Goal: Task Accomplishment & Management: Use online tool/utility

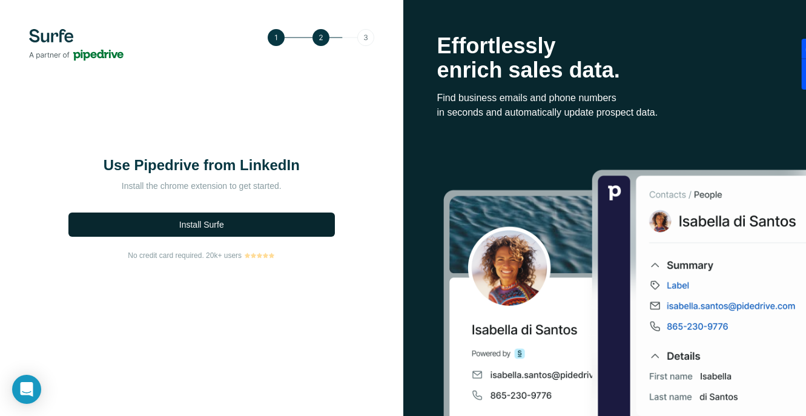
click at [214, 223] on span "Install Surfe" at bounding box center [201, 225] width 45 height 12
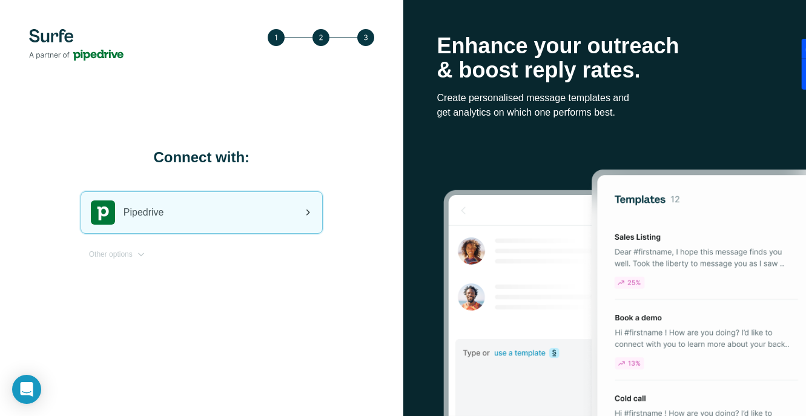
click at [304, 214] on icon at bounding box center [307, 212] width 15 height 15
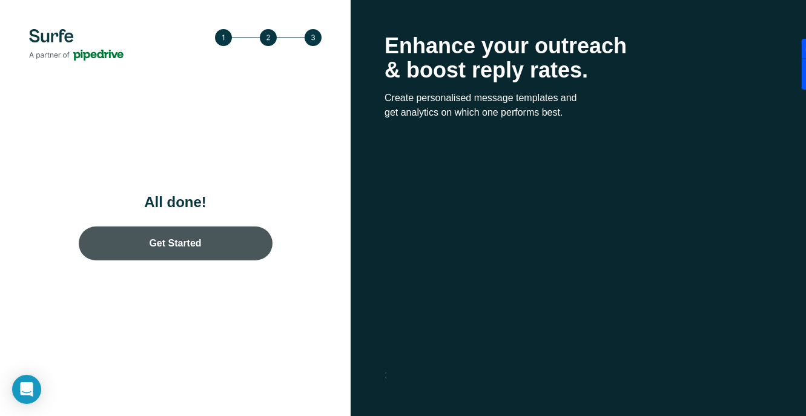
click at [176, 248] on link "Get Started" at bounding box center [176, 244] width 194 height 34
